Goal: Information Seeking & Learning: Find specific fact

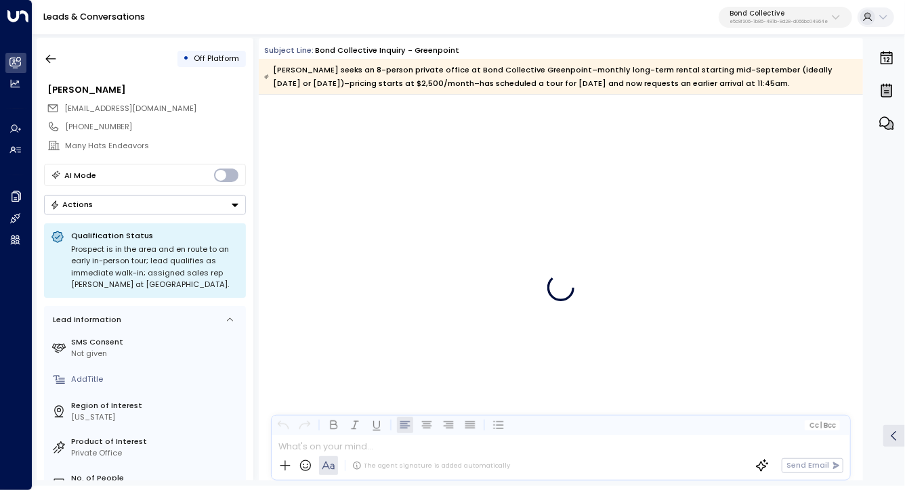
scroll to position [3952, 0]
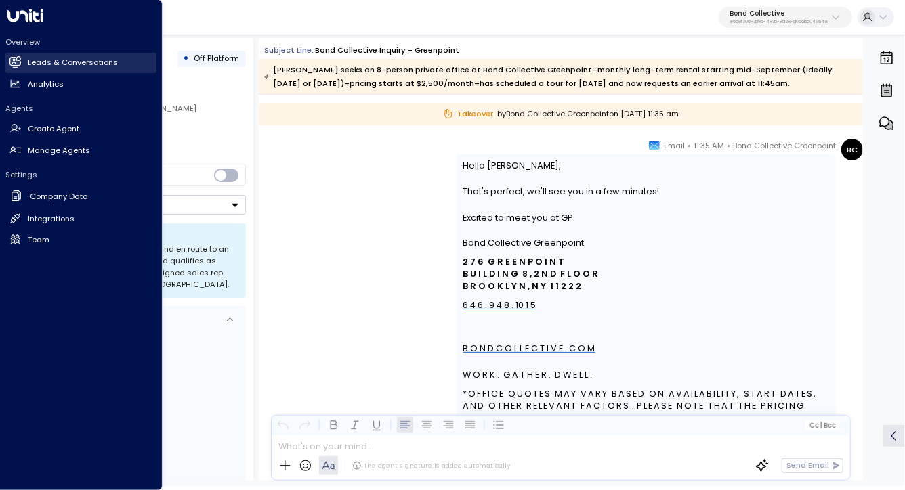
click at [66, 59] on h2 "Leads & Conversations" at bounding box center [73, 63] width 90 height 12
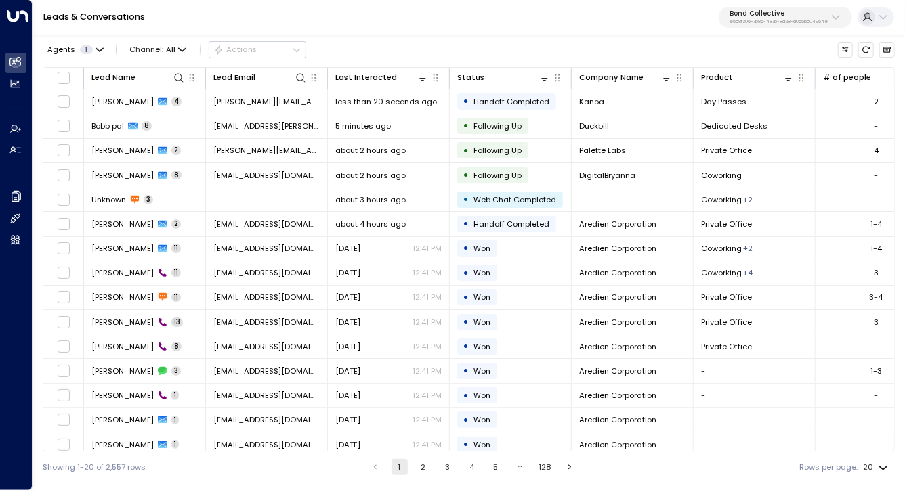
click at [804, 12] on p "Bond Collective" at bounding box center [778, 13] width 98 height 8
click at [411, 47] on div "Agents 1 Channel: All Actions" at bounding box center [469, 50] width 852 height 24
click at [775, 24] on p "e5c8f306-7b86-487b-8d28-d066bc04964e" at bounding box center [778, 21] width 98 height 5
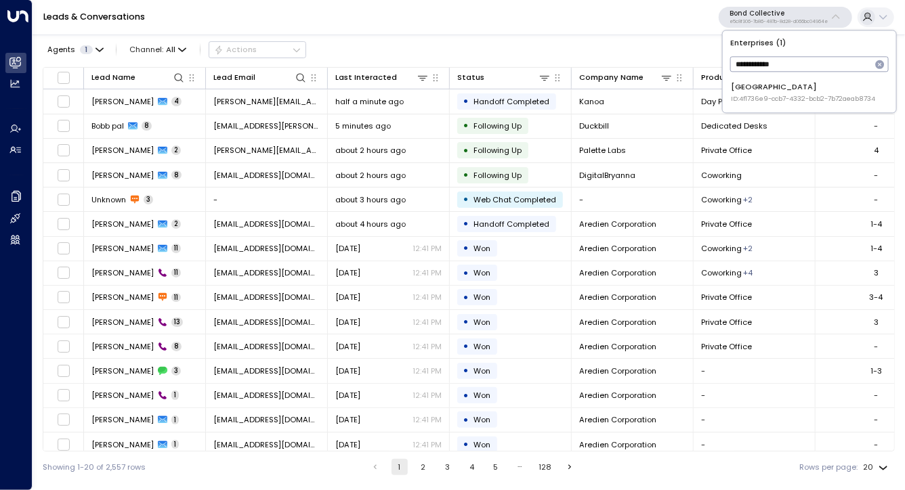
type input "**********"
click at [781, 83] on div "Space Station ID: 4f1736e9-ccb7-4332-bcb2-7b72aeab8734" at bounding box center [803, 92] width 144 height 22
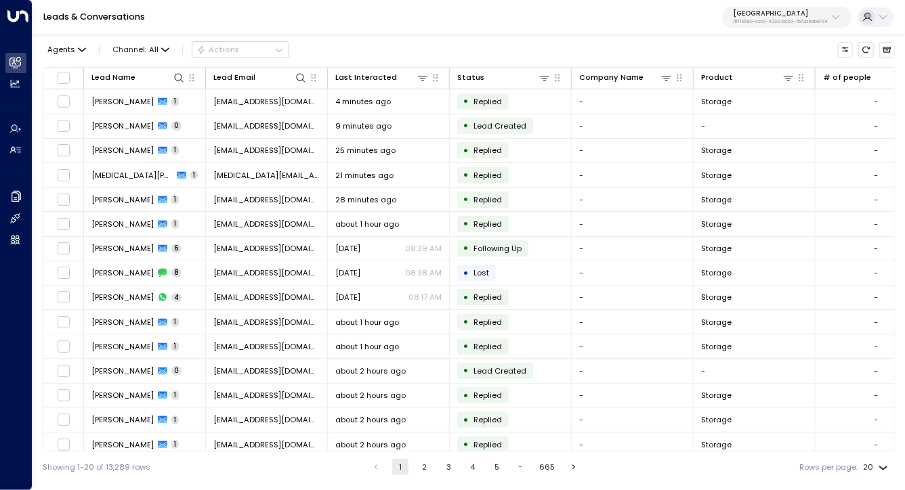
click at [676, 44] on div "Agents Channel: All Actions" at bounding box center [469, 50] width 852 height 24
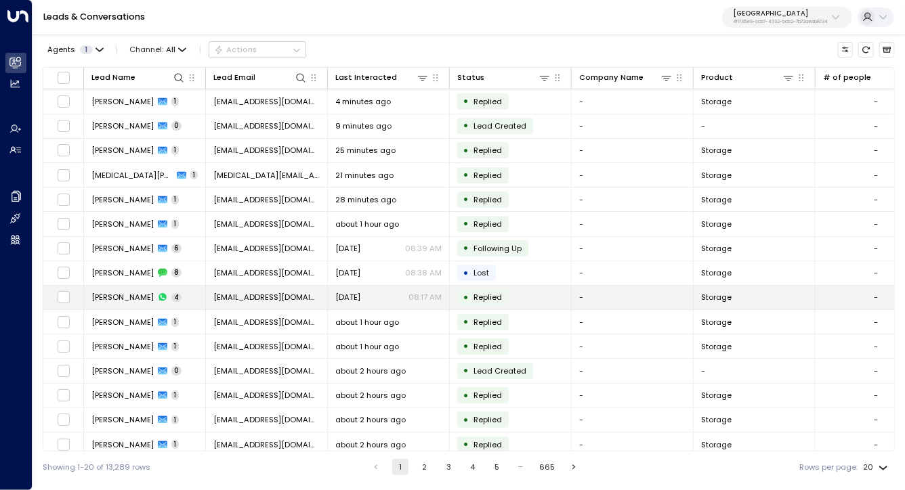
scroll to position [20, 0]
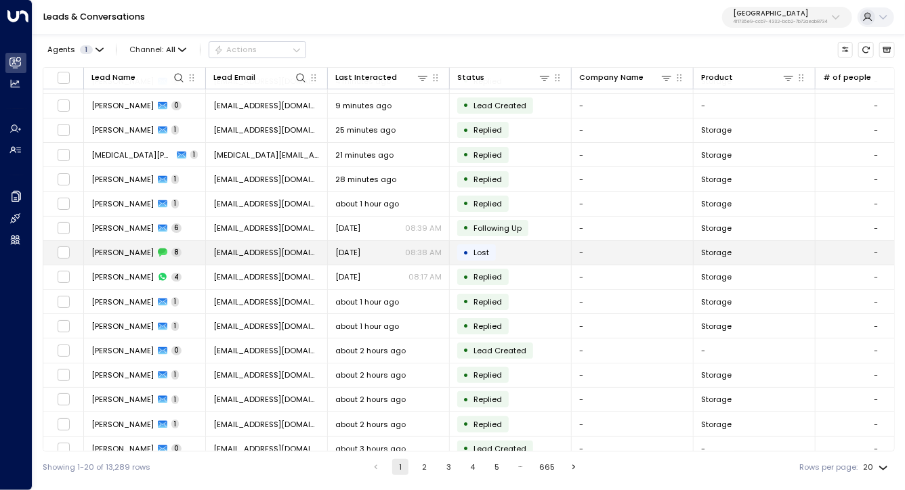
click at [135, 250] on span "[PERSON_NAME]" at bounding box center [122, 252] width 62 height 11
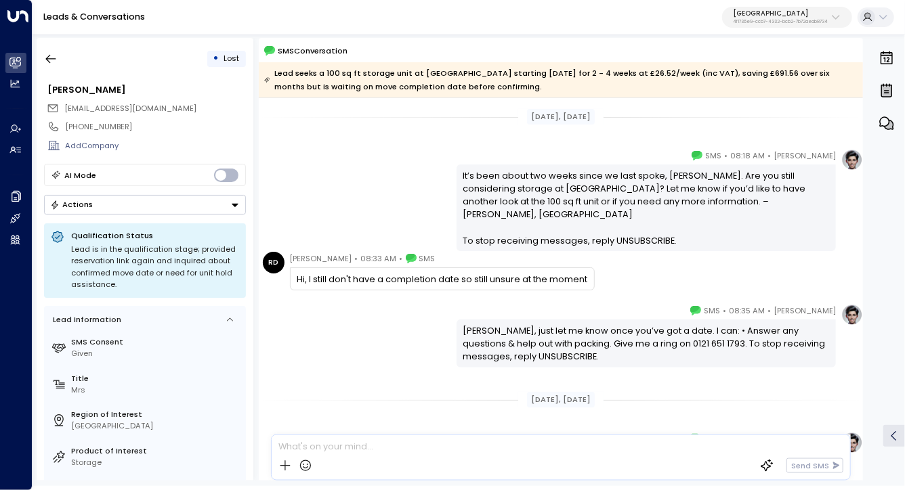
click at [370, 271] on div "Hi, I still don't have a completion date so still unsure at the moment" at bounding box center [442, 278] width 305 height 23
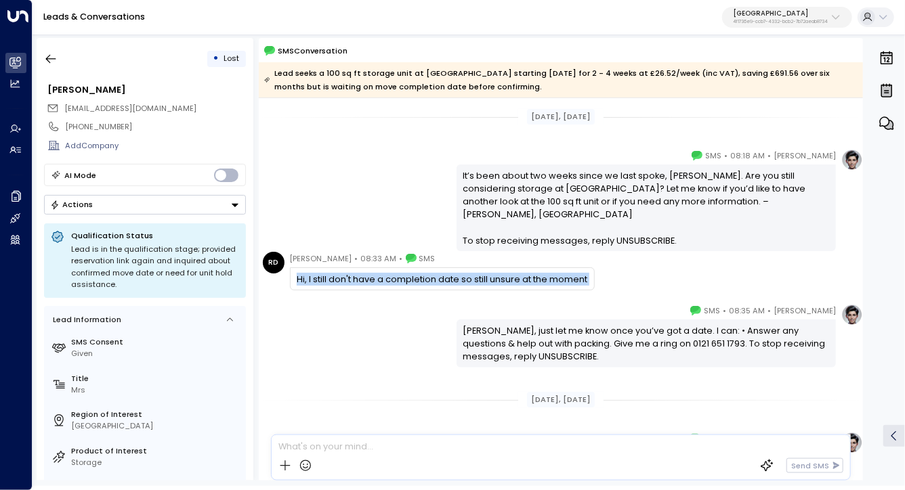
click at [370, 271] on div "Hi, I still don't have a completion date so still unsure at the moment" at bounding box center [442, 278] width 305 height 23
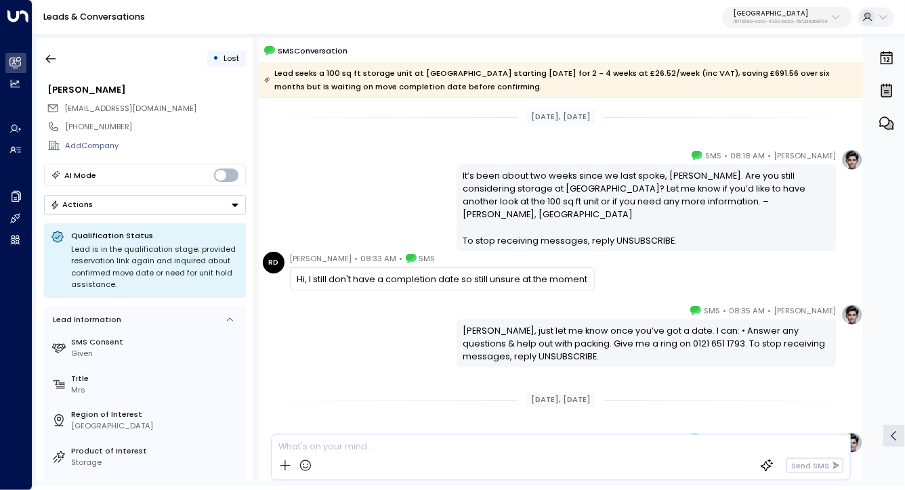
click at [370, 309] on div "Olivia Parker • 08:35 AM • SMS Robina, just let me know once you’ve got a date.…" at bounding box center [561, 336] width 604 height 64
click at [45, 62] on icon "button" at bounding box center [51, 59] width 14 height 14
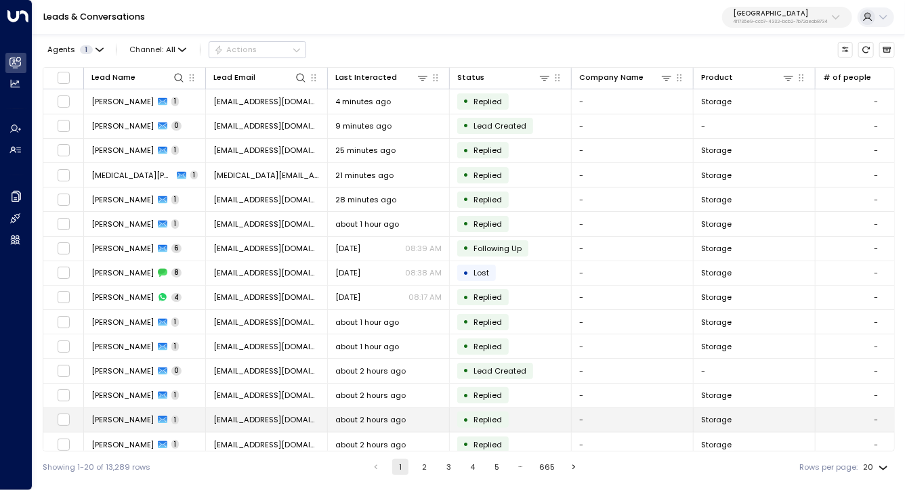
scroll to position [129, 0]
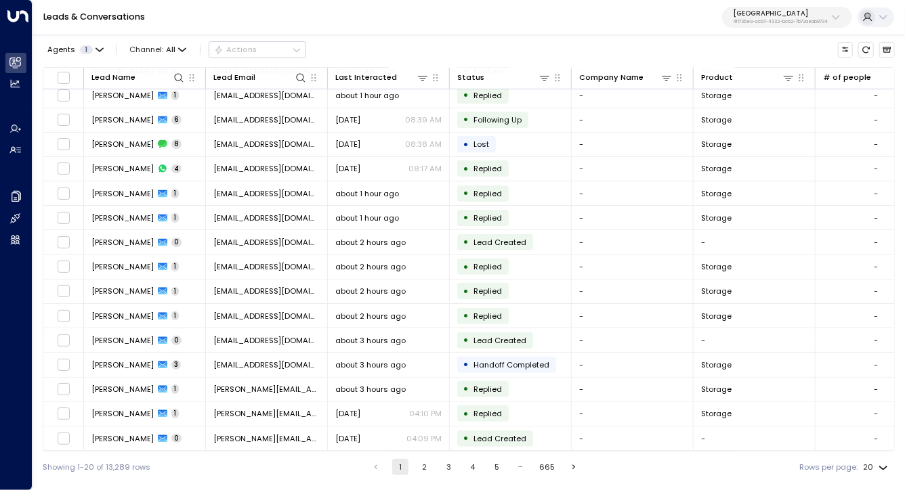
click at [425, 458] on div "Showing 1-20 of 13,289 rows 1 2 3 4 5 … 665 Rows per page: 20 **" at bounding box center [469, 467] width 852 height 31
click at [423, 462] on button "2" at bounding box center [424, 467] width 16 height 16
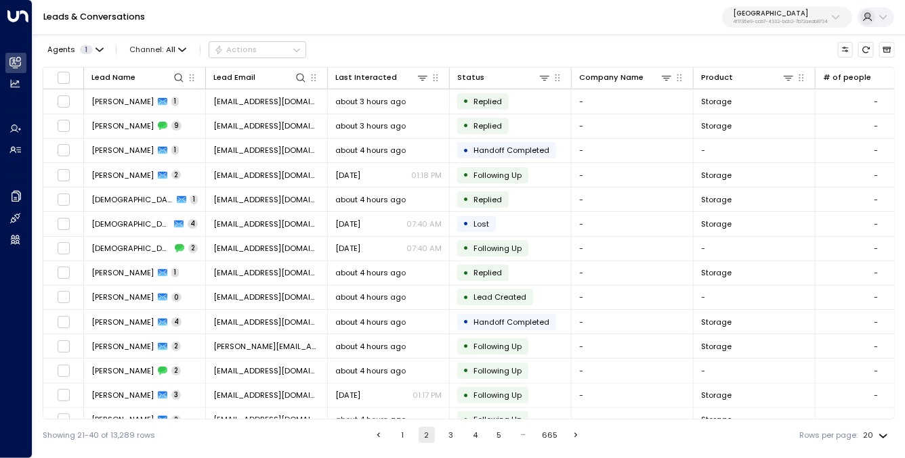
click at [770, 17] on p "[GEOGRAPHIC_DATA]" at bounding box center [780, 13] width 95 height 8
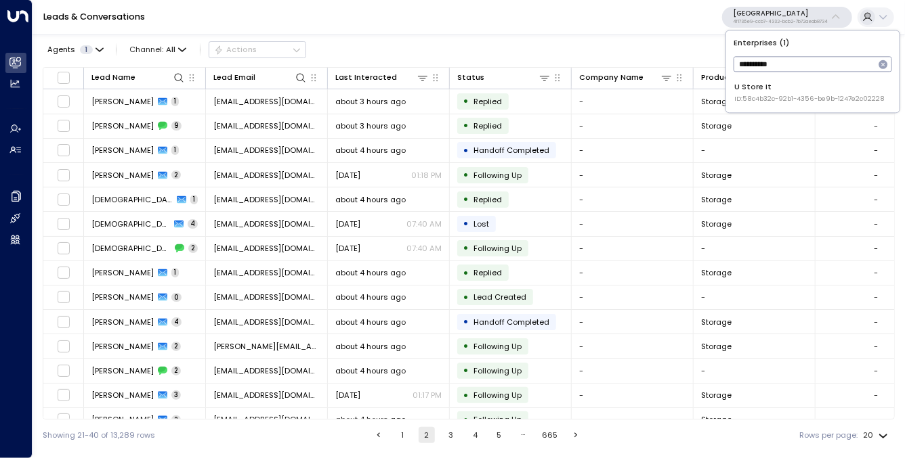
type input "**********"
click at [761, 99] on span "ID: 58c4b32c-92b1-4356-be9b-1247e2c02228" at bounding box center [810, 98] width 150 height 9
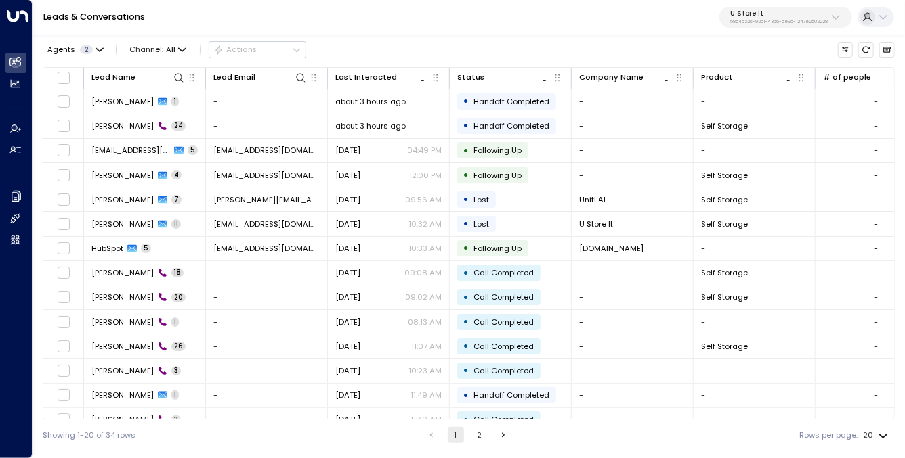
click at [764, 19] on div "U Store It 58c4b32c-92b1-4356-be9b-1247e2c02228" at bounding box center [778, 16] width 97 height 15
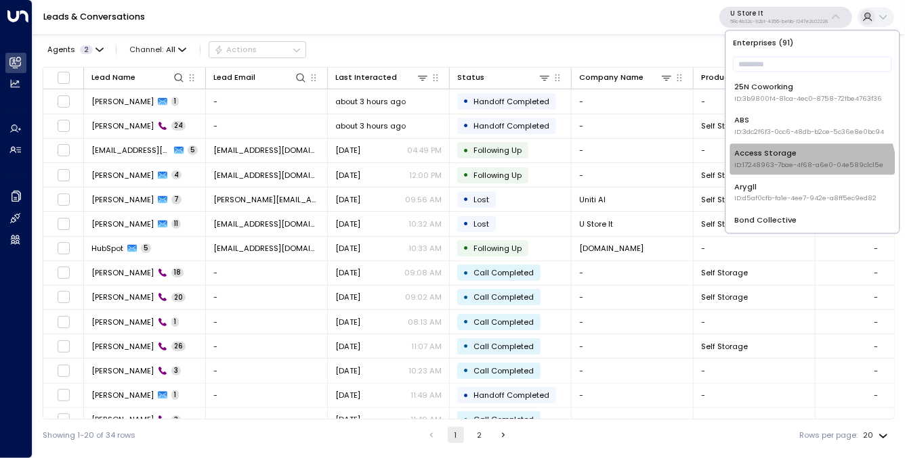
click at [799, 173] on li "Access Storage ID: 17248963-7bae-4f68-a6e0-04e589c1c15e" at bounding box center [812, 159] width 165 height 30
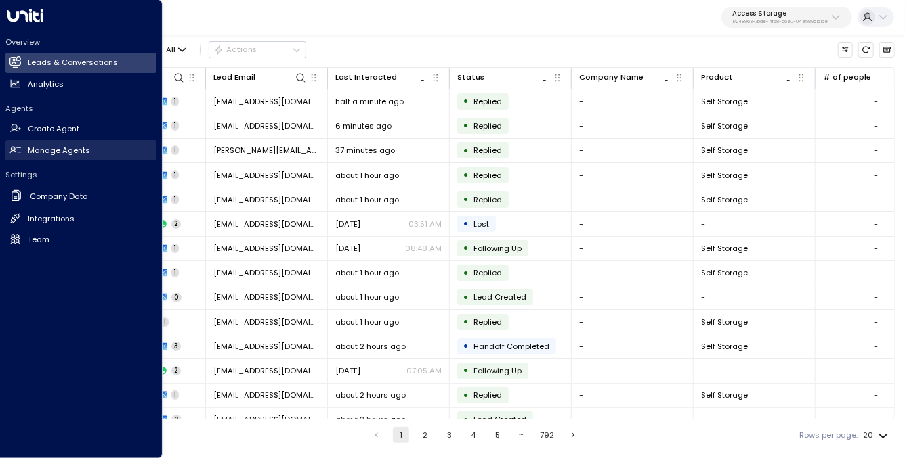
click at [64, 148] on h2 "Manage Agents" at bounding box center [59, 151] width 62 height 12
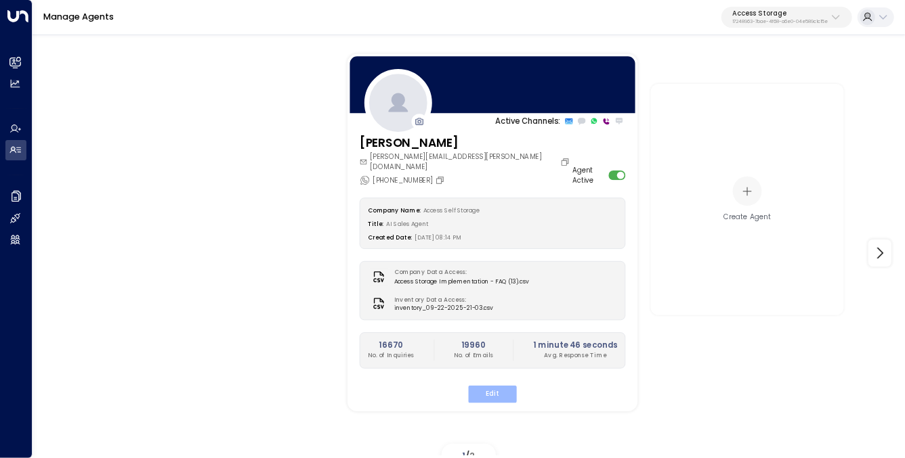
click at [502, 385] on button "Edit" at bounding box center [492, 394] width 48 height 18
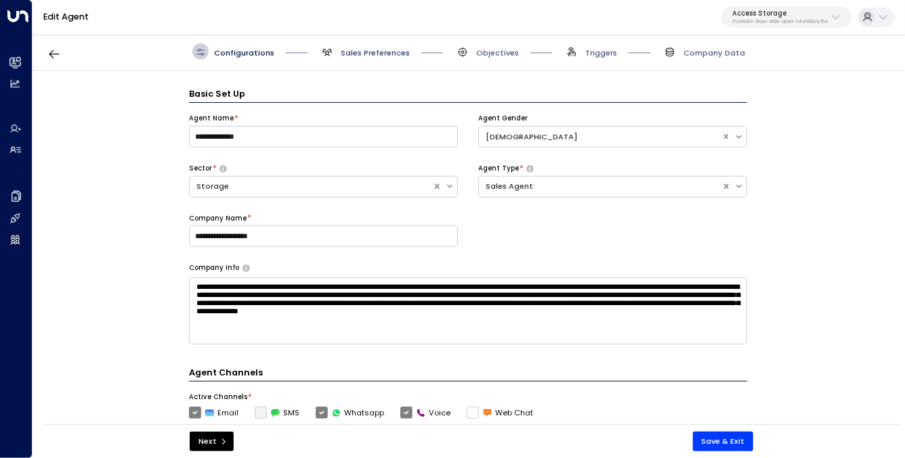
click at [355, 53] on span "Sales Preferences" at bounding box center [375, 52] width 69 height 11
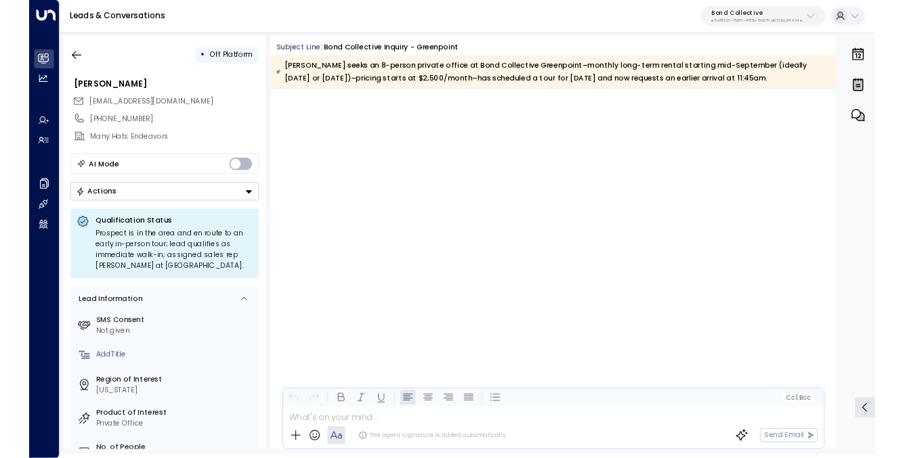
scroll to position [3952, 0]
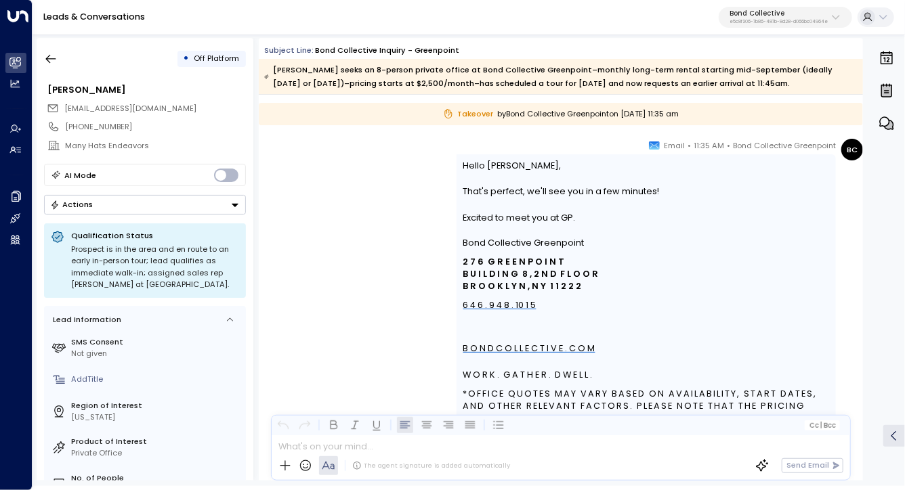
click at [799, 18] on p "Bond Collective" at bounding box center [778, 13] width 98 height 8
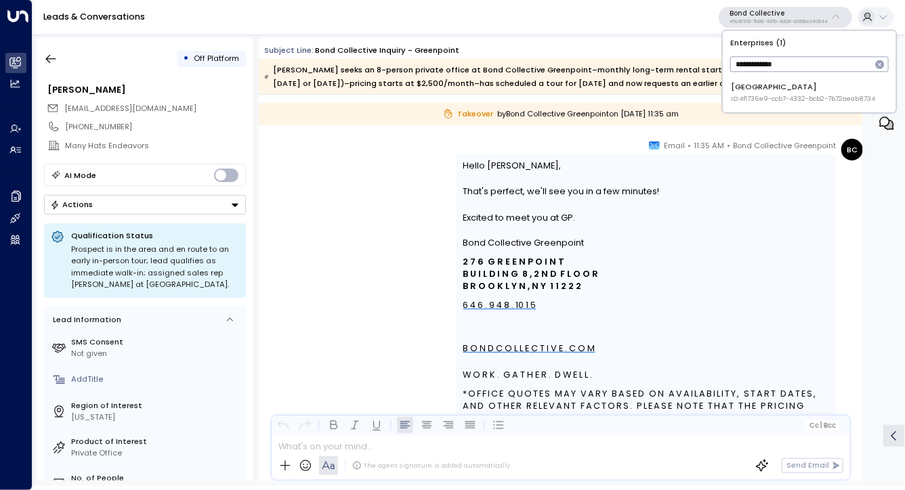
type input "**********"
click at [787, 80] on li "Space Station ID: 4f1736e9-ccb7-4332-bcb2-7b72aeab8734" at bounding box center [808, 92] width 165 height 30
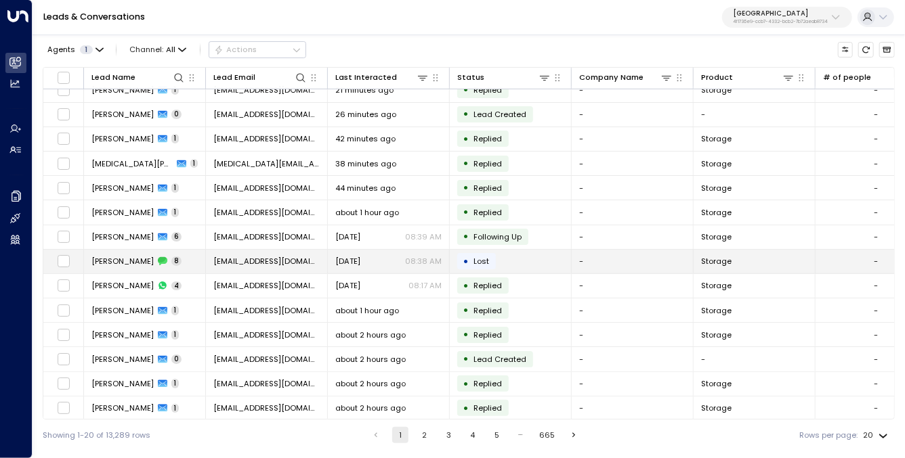
scroll to position [25, 0]
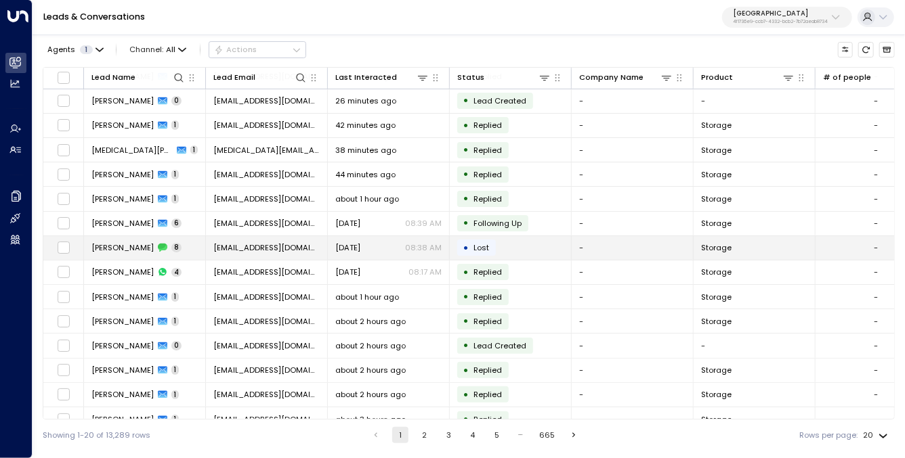
click at [123, 240] on td "[PERSON_NAME] 8" at bounding box center [145, 248] width 122 height 24
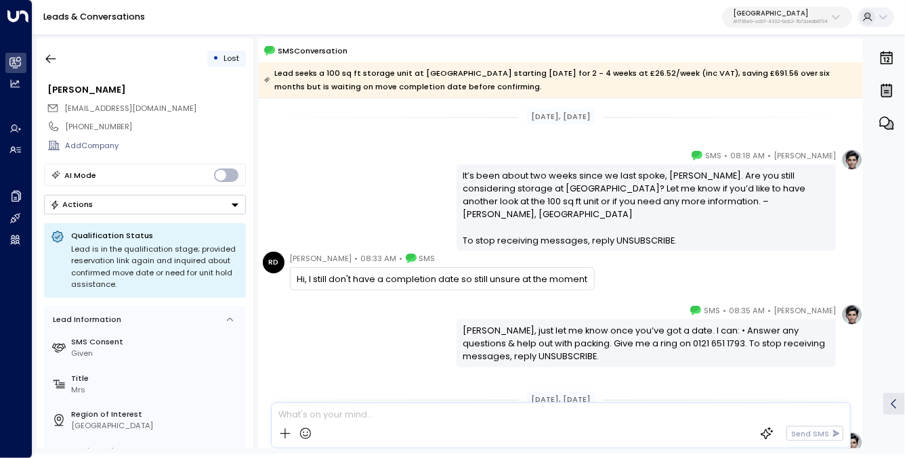
click at [66, 58] on div "• Lost" at bounding box center [145, 59] width 202 height 24
click at [50, 58] on icon "button" at bounding box center [51, 59] width 14 height 14
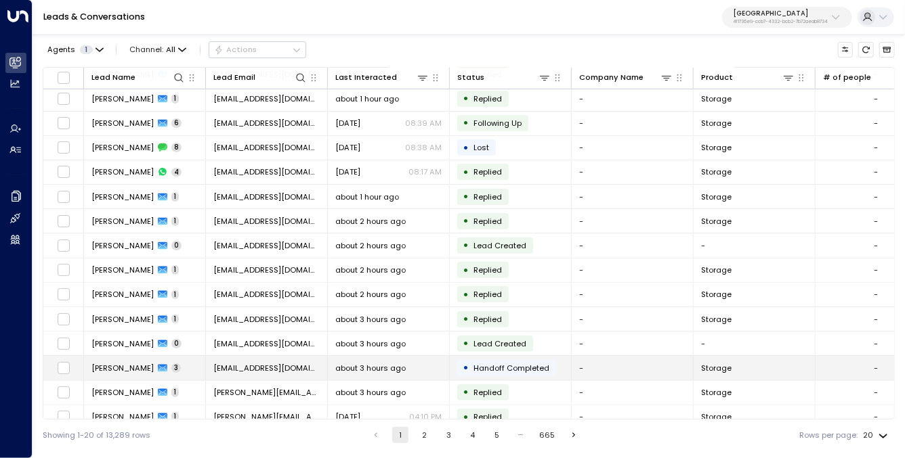
scroll to position [162, 0]
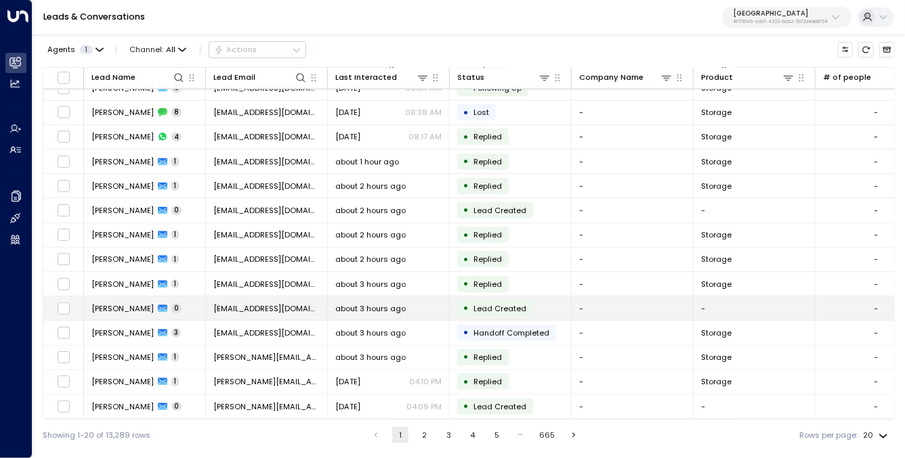
click at [112, 316] on td "[PERSON_NAME] 0" at bounding box center [145, 309] width 122 height 24
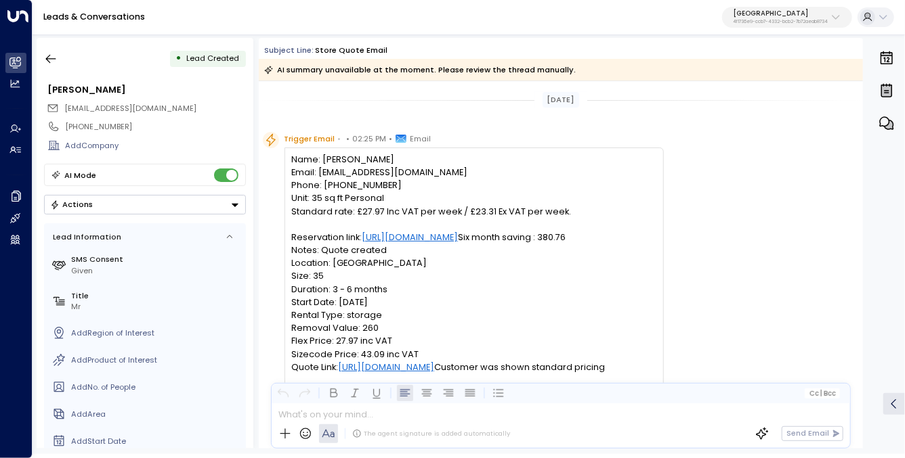
scroll to position [123, 0]
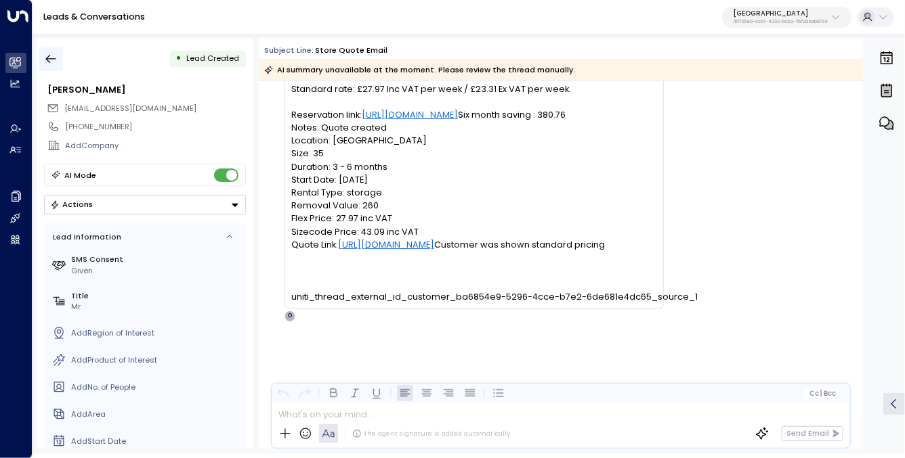
click at [56, 54] on icon "button" at bounding box center [51, 59] width 14 height 14
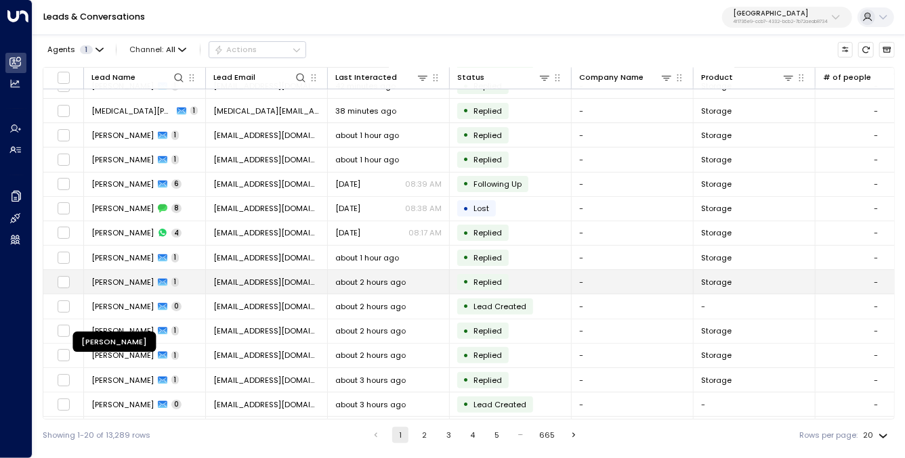
scroll to position [117, 0]
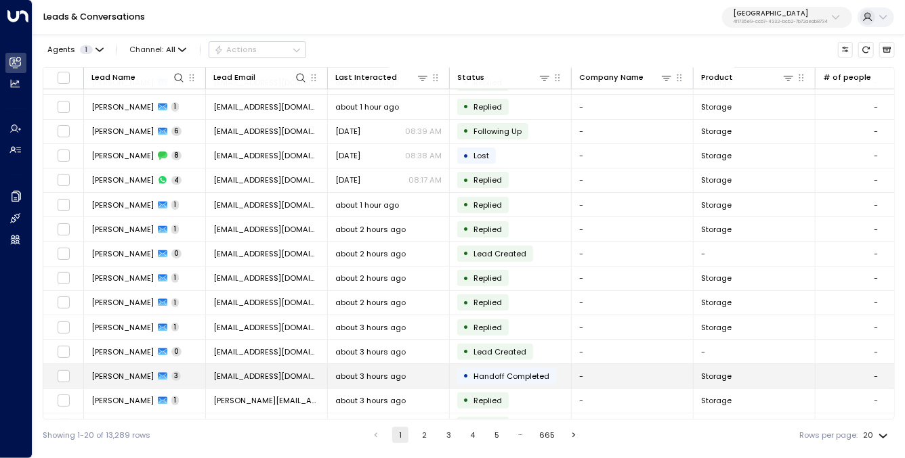
click at [126, 376] on span "[PERSON_NAME]" at bounding box center [122, 376] width 62 height 11
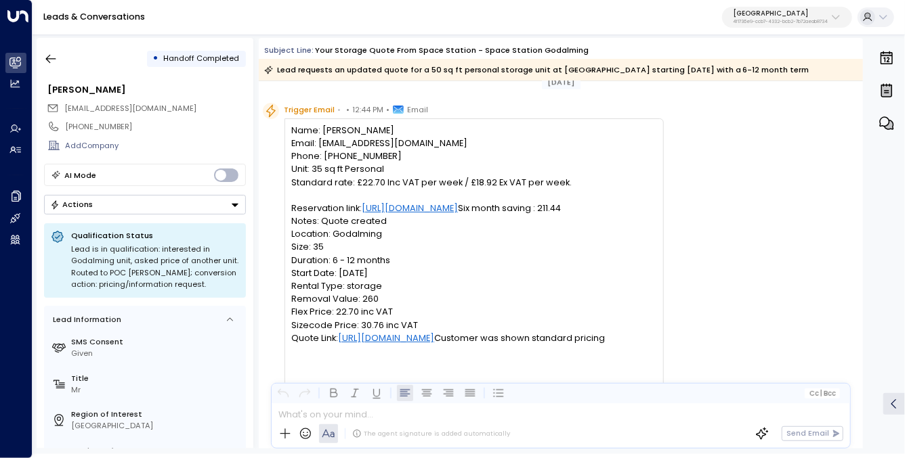
scroll to position [27, 0]
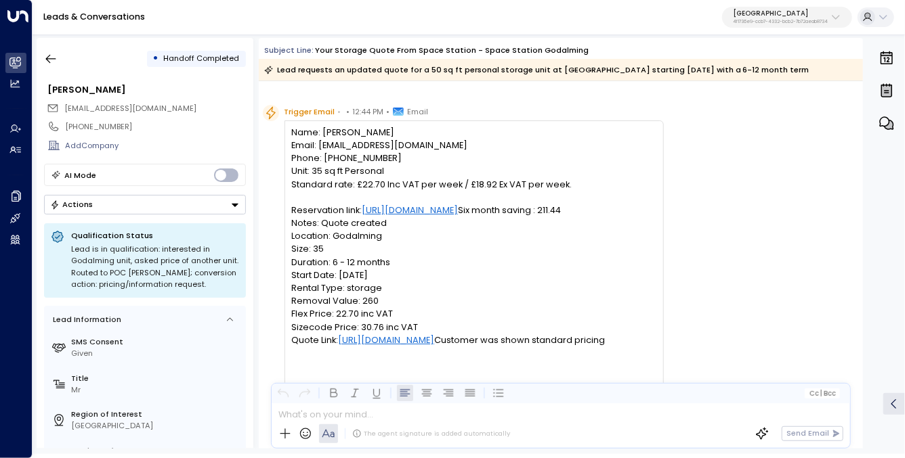
click at [464, 130] on pre "Name: [PERSON_NAME] Email: [EMAIL_ADDRESS][DOMAIN_NAME] Phone: [PHONE_NUMBER] U…" at bounding box center [473, 262] width 365 height 273
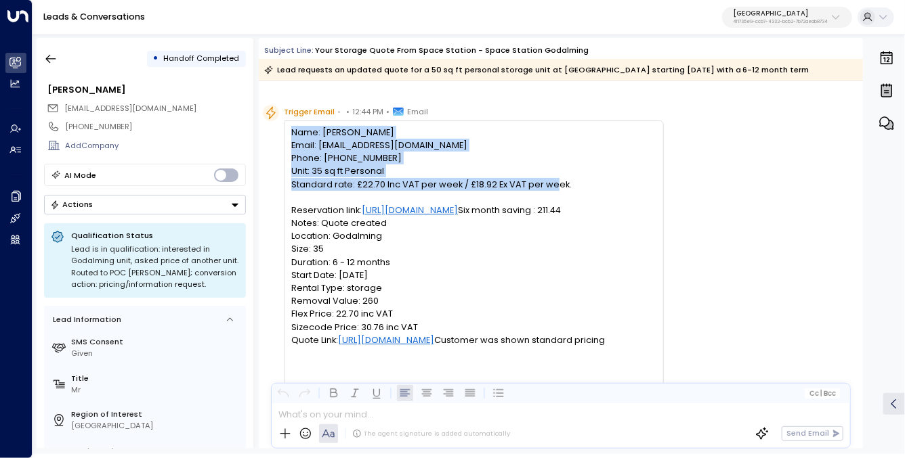
drag, startPoint x: 464, startPoint y: 130, endPoint x: 492, endPoint y: 185, distance: 61.2
click at [492, 185] on pre "Name: [PERSON_NAME] Email: [EMAIL_ADDRESS][DOMAIN_NAME] Phone: [PHONE_NUMBER] U…" at bounding box center [473, 262] width 365 height 273
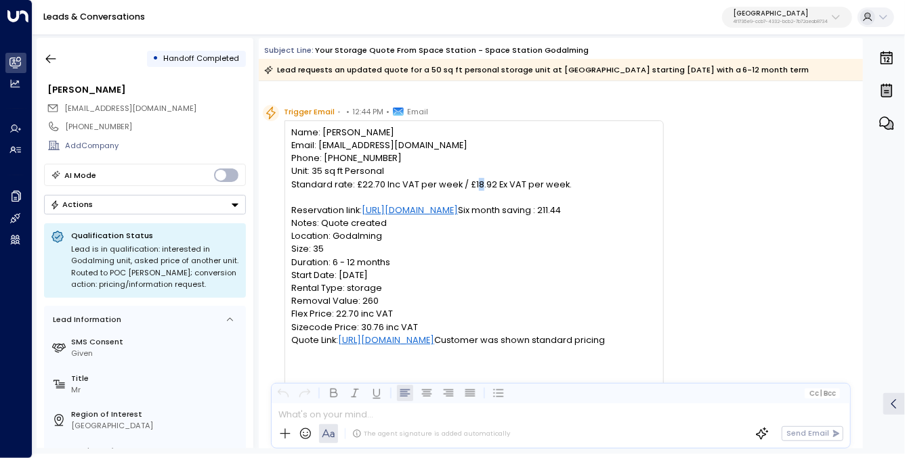
click at [492, 185] on pre "Name: [PERSON_NAME] Email: [EMAIL_ADDRESS][DOMAIN_NAME] Phone: [PHONE_NUMBER] U…" at bounding box center [473, 262] width 365 height 273
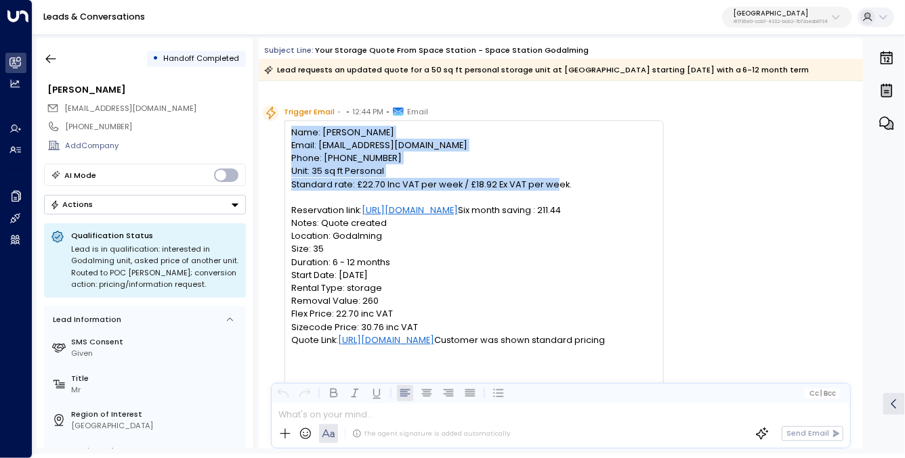
drag, startPoint x: 492, startPoint y: 185, endPoint x: 494, endPoint y: 131, distance: 54.2
click at [494, 131] on pre "Name: [PERSON_NAME] Email: [EMAIL_ADDRESS][DOMAIN_NAME] Phone: [PHONE_NUMBER] U…" at bounding box center [473, 262] width 365 height 273
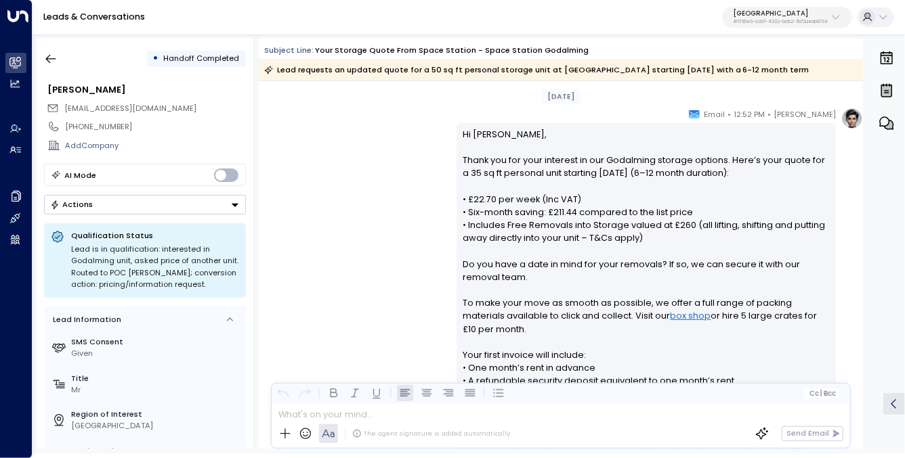
scroll to position [375, 0]
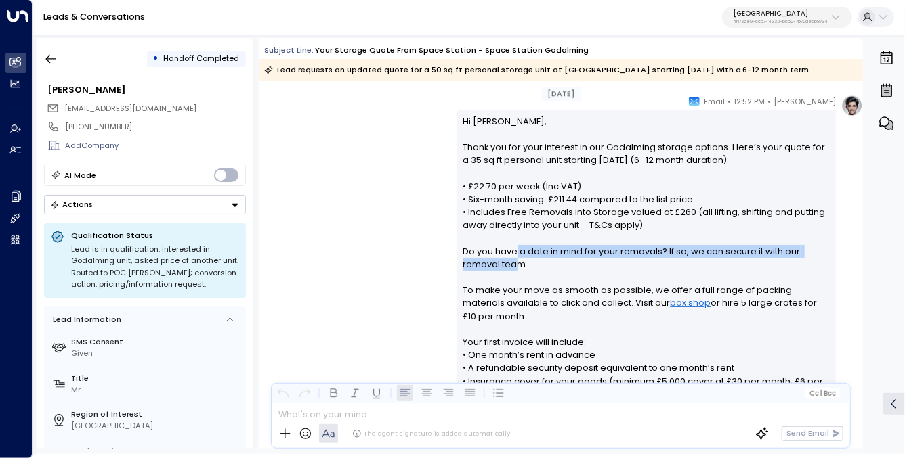
click at [515, 251] on p "Hi [PERSON_NAME], Thank you for your interest in our Godalming storage options.…" at bounding box center [646, 310] width 366 height 390
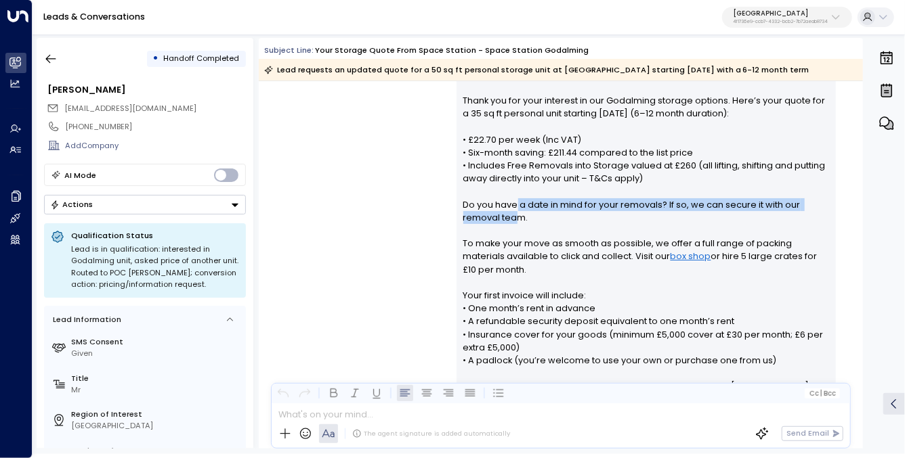
click at [414, 223] on div "[PERSON_NAME] • 12:52 PM • Email Hi [PERSON_NAME], Thank you for your interest …" at bounding box center [561, 281] width 604 height 466
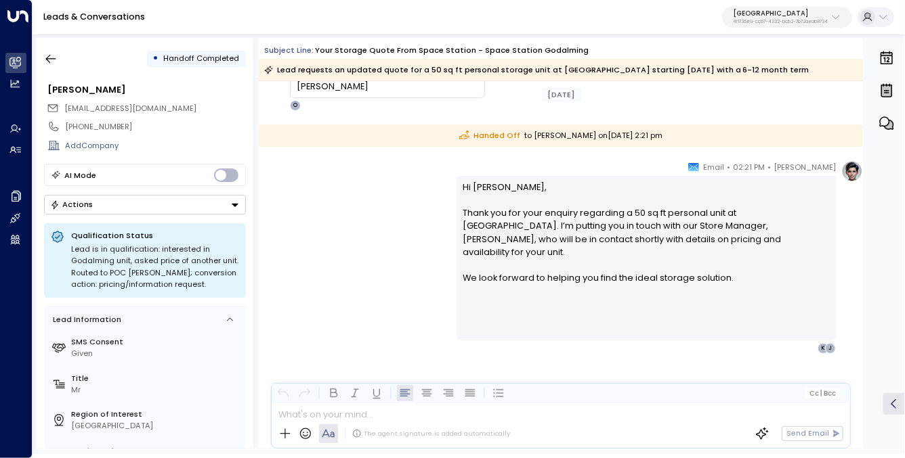
scroll to position [886, 0]
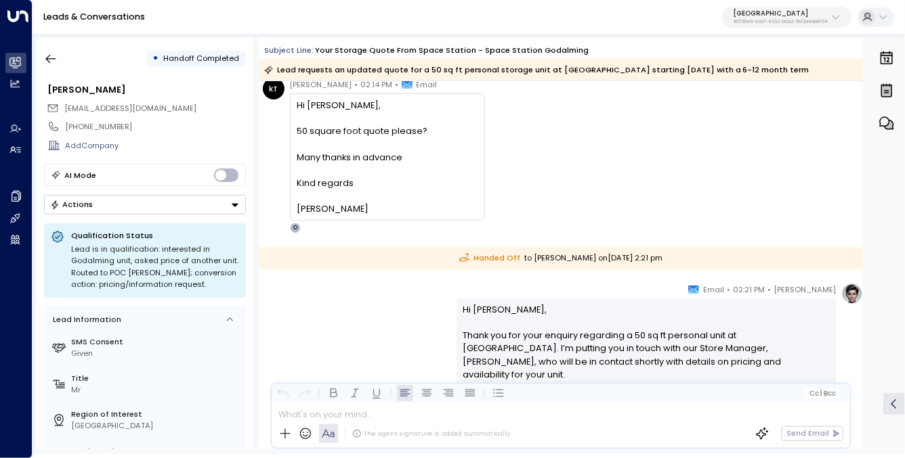
click at [391, 132] on div "50 square foot quote please?" at bounding box center [387, 131] width 181 height 13
drag, startPoint x: 391, startPoint y: 132, endPoint x: 393, endPoint y: 173, distance: 40.7
click at [393, 173] on div "Hi [PERSON_NAME], 50 square foot quote please? Many thanks in advance Kind rega…" at bounding box center [387, 157] width 181 height 117
click at [393, 172] on div at bounding box center [387, 170] width 181 height 13
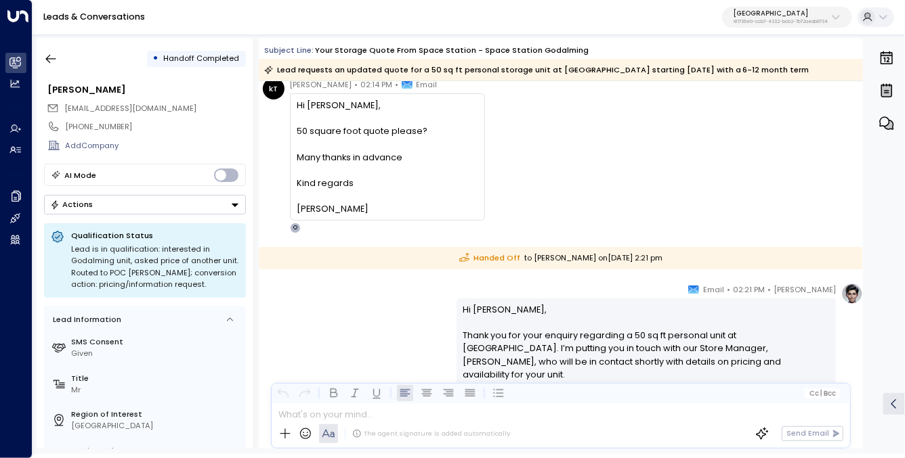
scroll to position [839, 0]
